Goal: Check status: Check status

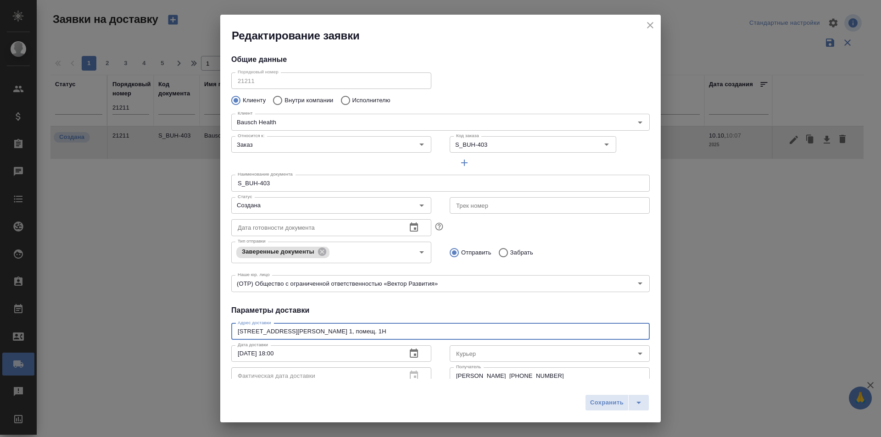
scroll to position [46, 0]
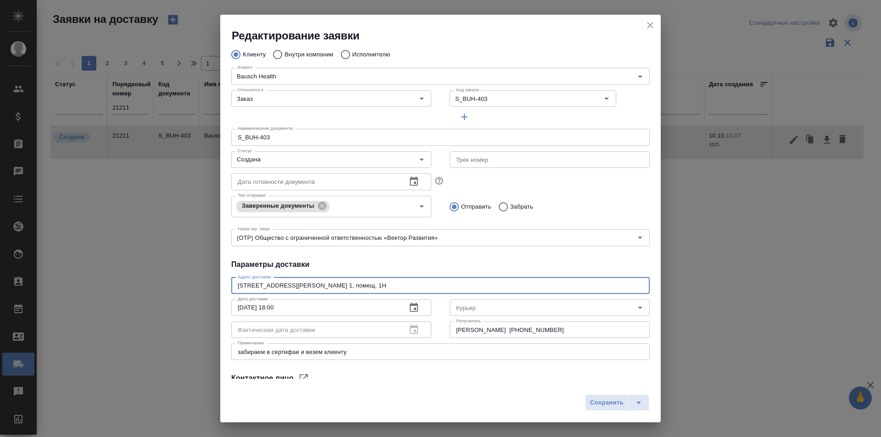
click at [650, 27] on icon "close" at bounding box center [650, 25] width 11 height 11
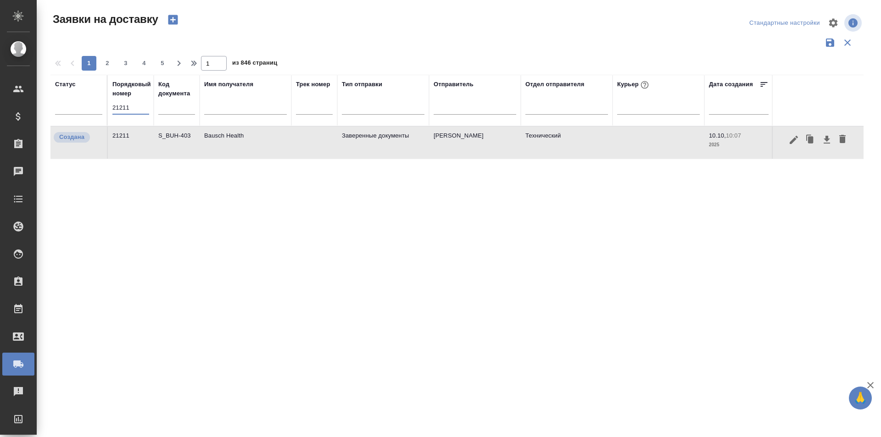
click at [149, 109] on input "21211" at bounding box center [130, 107] width 37 height 13
paste input "180"
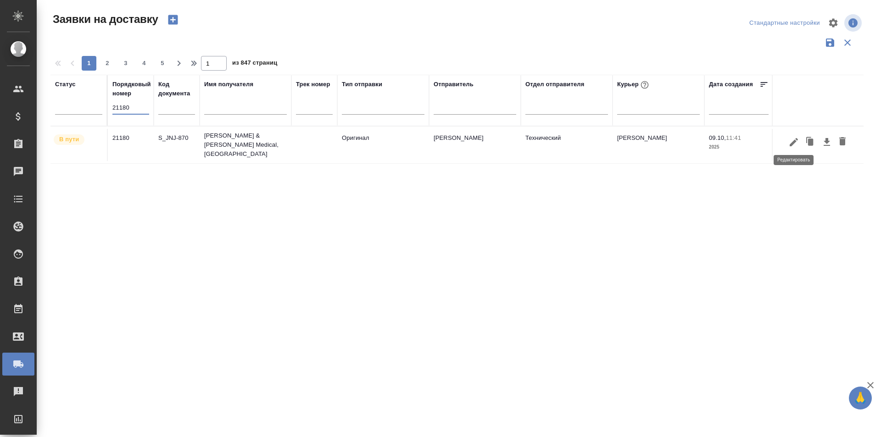
type input "21180"
click at [790, 143] on icon "button" at bounding box center [794, 142] width 8 height 8
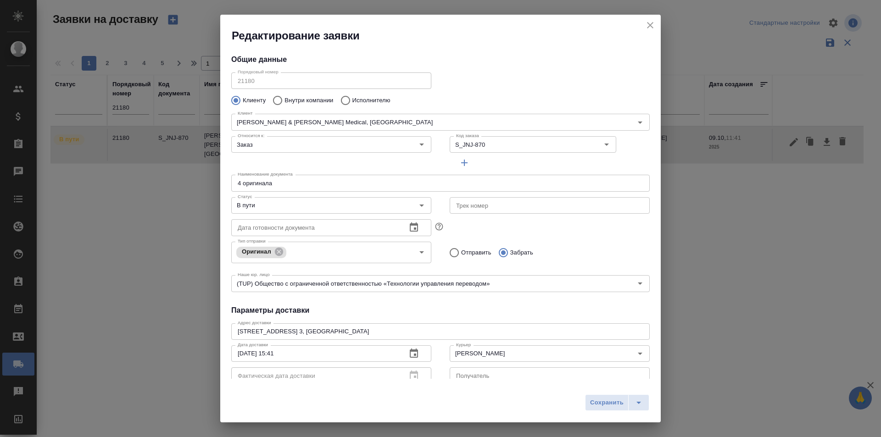
type input "[PERSON_NAME]"
type input "[PHONE_NUMBER]"
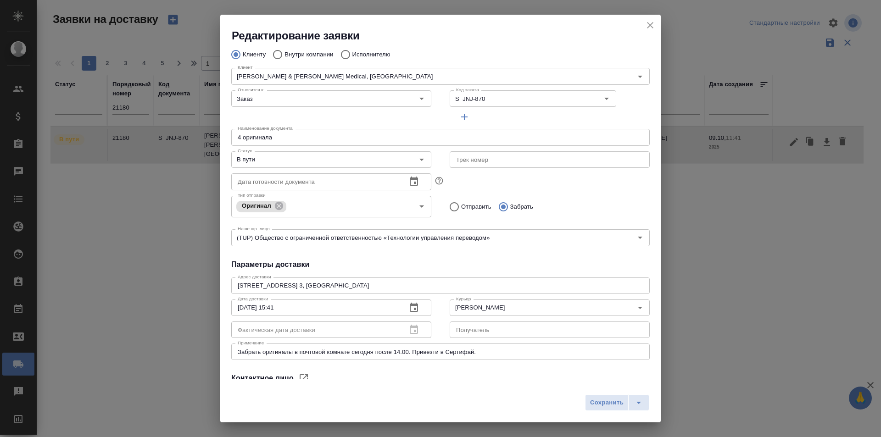
type input "[PERSON_NAME]"
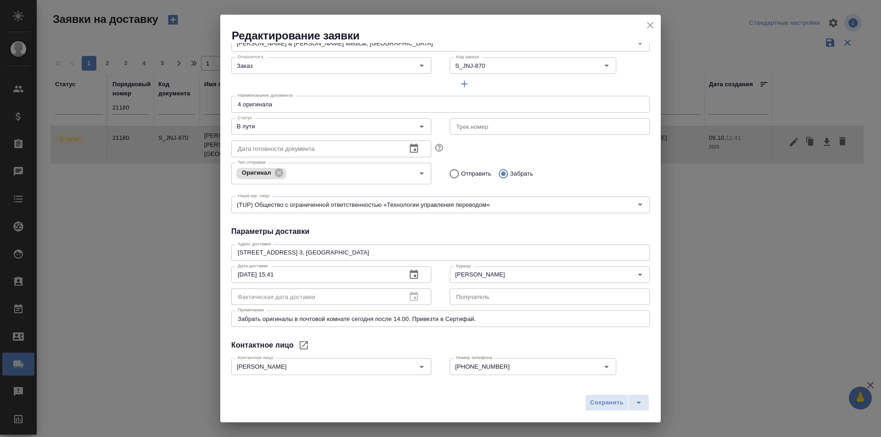
scroll to position [0, 0]
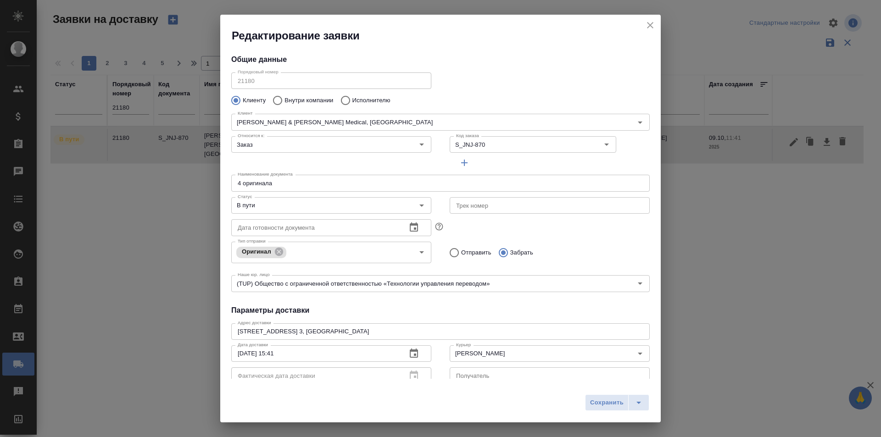
click at [646, 28] on icon "close" at bounding box center [650, 25] width 11 height 11
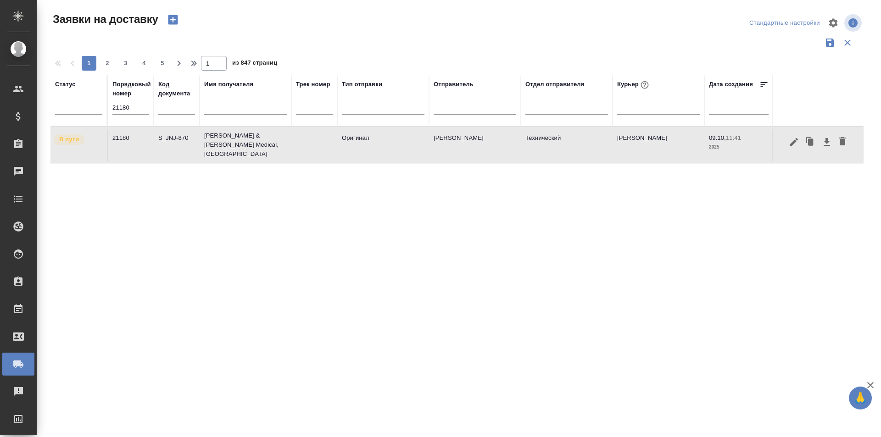
click at [138, 111] on input "21180" at bounding box center [130, 107] width 37 height 13
paste input "21"
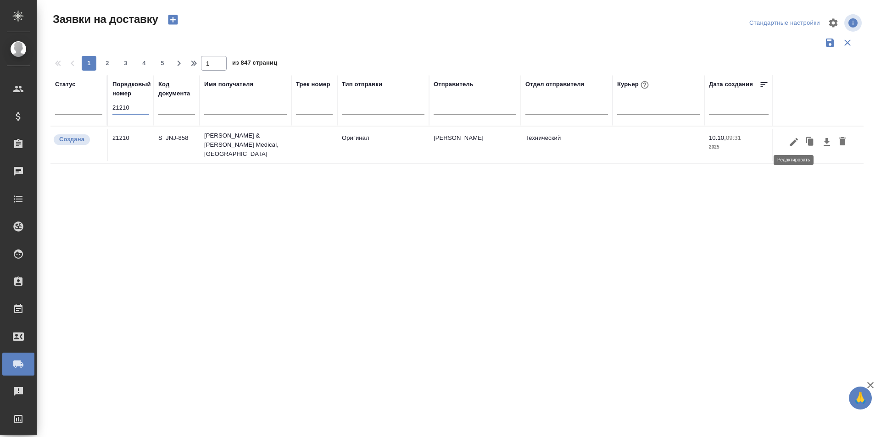
type input "21210"
click at [796, 142] on icon "button" at bounding box center [793, 142] width 11 height 11
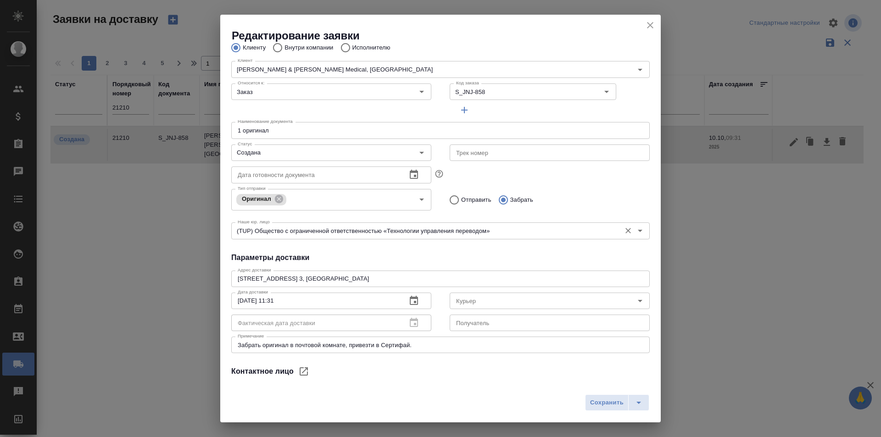
scroll to position [125, 0]
